Goal: Check status: Check status

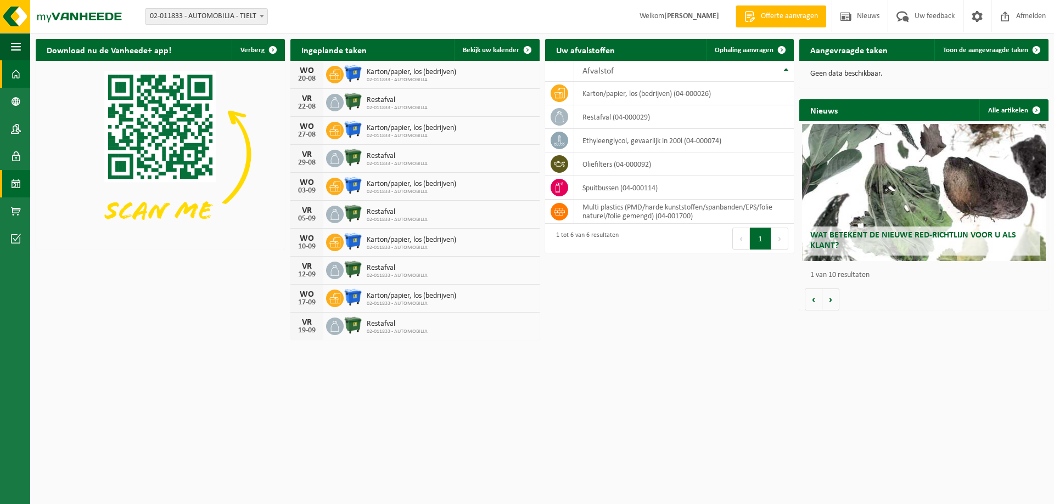
click at [18, 192] on span at bounding box center [16, 183] width 10 height 27
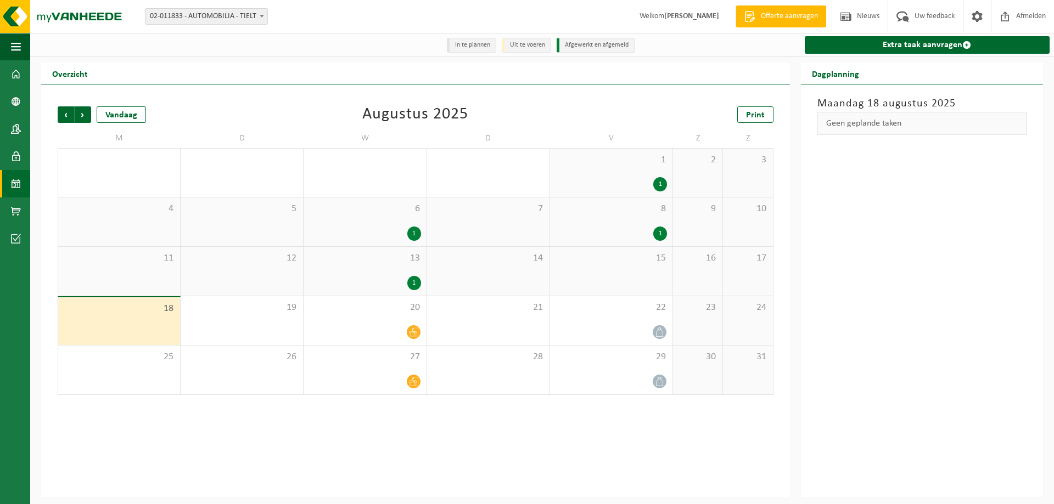
click at [704, 269] on div "16" at bounding box center [697, 271] width 49 height 49
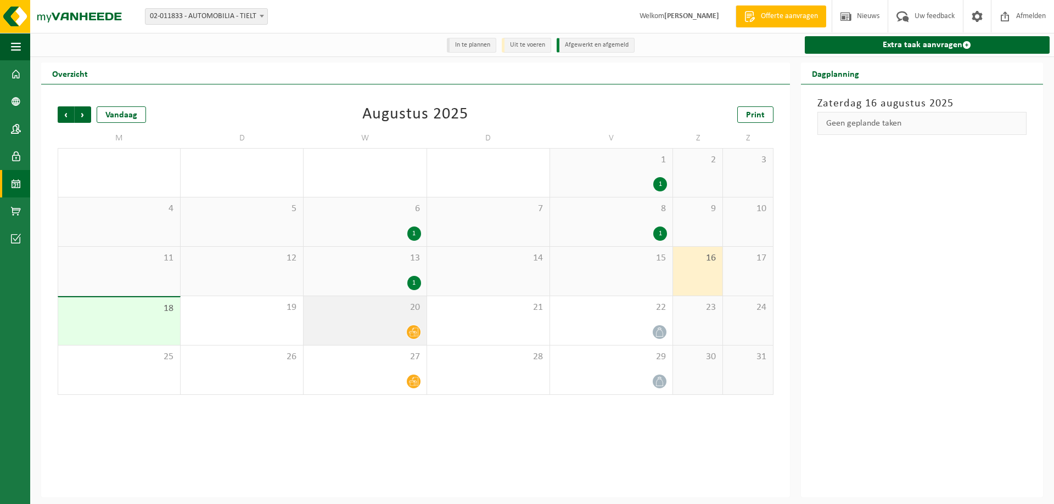
click at [411, 333] on icon at bounding box center [413, 332] width 9 height 9
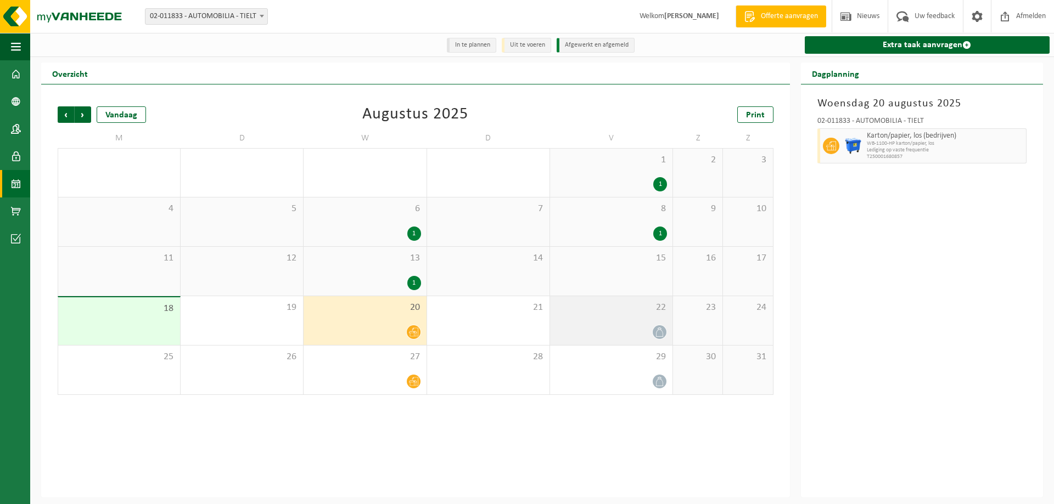
click at [655, 323] on div "22" at bounding box center [611, 320] width 122 height 49
